Goal: Entertainment & Leisure: Consume media (video, audio)

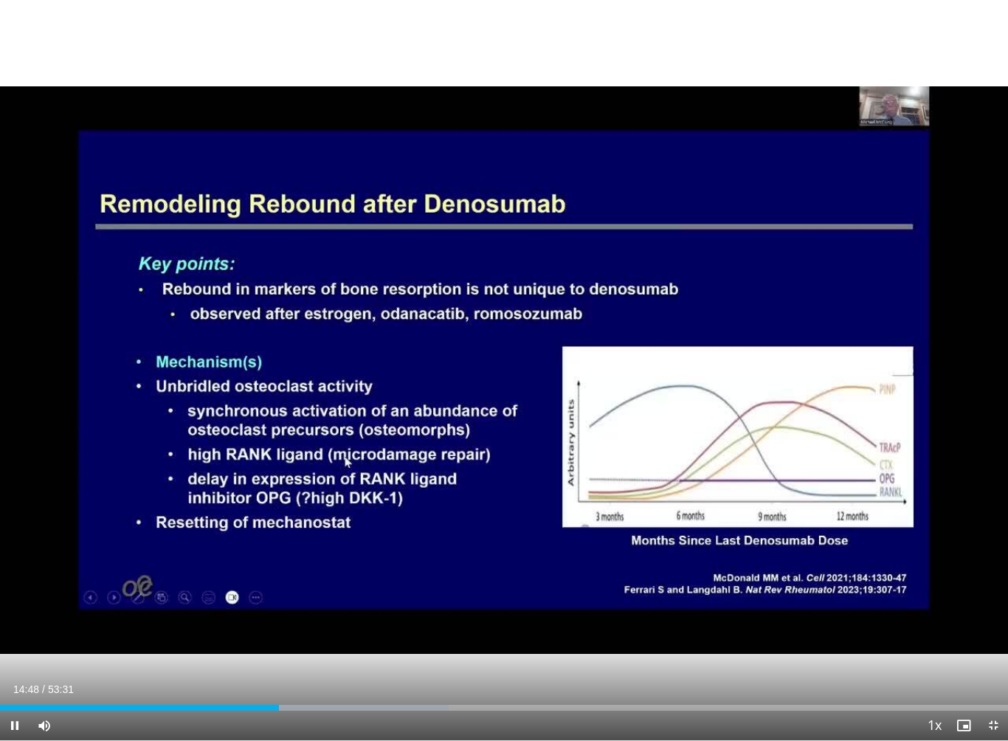
click at [457, 679] on div "Current Time 14:48 / Duration 53:31 Pause Skip Backward Skip Forward Mute Loade…" at bounding box center [504, 726] width 1008 height 30
click at [492, 679] on div "Current Time 29:07 / Duration 53:31 Pause Skip Backward Skip Forward Mute Loade…" at bounding box center [504, 726] width 1008 height 30
